Goal: Information Seeking & Learning: Learn about a topic

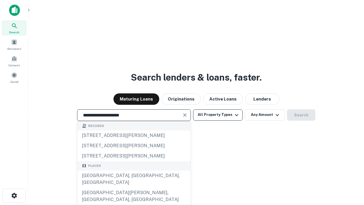
click at [134, 187] on div "[GEOGRAPHIC_DATA], [GEOGRAPHIC_DATA], [GEOGRAPHIC_DATA]" at bounding box center [133, 178] width 113 height 17
click at [218, 115] on button "All Property Types" at bounding box center [217, 114] width 49 height 11
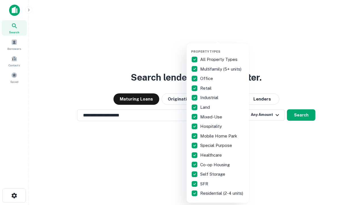
type input "**********"
click at [222, 48] on button "button" at bounding box center [222, 48] width 63 height 0
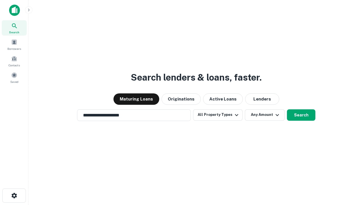
scroll to position [9, 0]
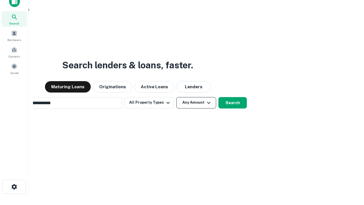
click at [176, 97] on button "Any Amount" at bounding box center [196, 102] width 40 height 11
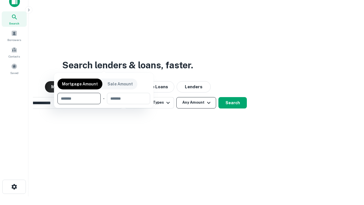
scroll to position [9, 0]
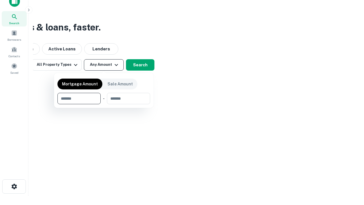
type input "*******"
click at [104, 104] on button "button" at bounding box center [103, 104] width 93 height 0
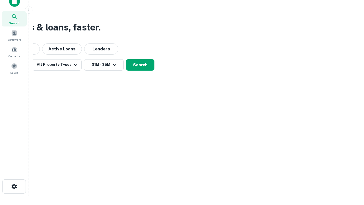
scroll to position [9, 0]
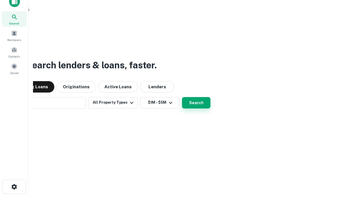
click at [182, 97] on button "Search" at bounding box center [196, 102] width 28 height 11
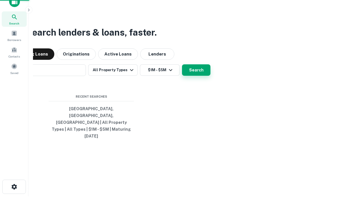
scroll to position [9, 0]
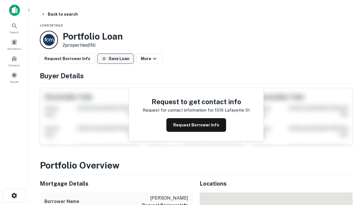
click at [115, 59] on button "Save Loan" at bounding box center [115, 58] width 37 height 10
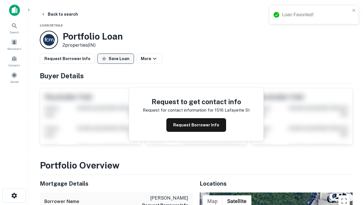
click at [117, 59] on button "Save Loan" at bounding box center [115, 58] width 37 height 10
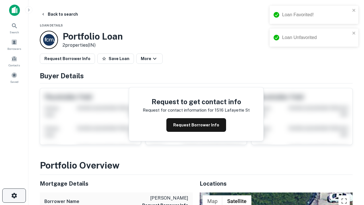
click at [14, 195] on icon "button" at bounding box center [14, 195] width 7 height 7
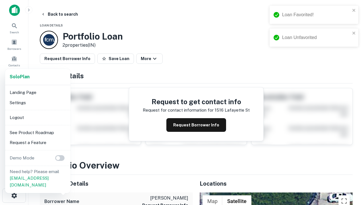
click at [38, 117] on li "Logout" at bounding box center [37, 117] width 61 height 10
